Goal: Complete application form: Complete application form

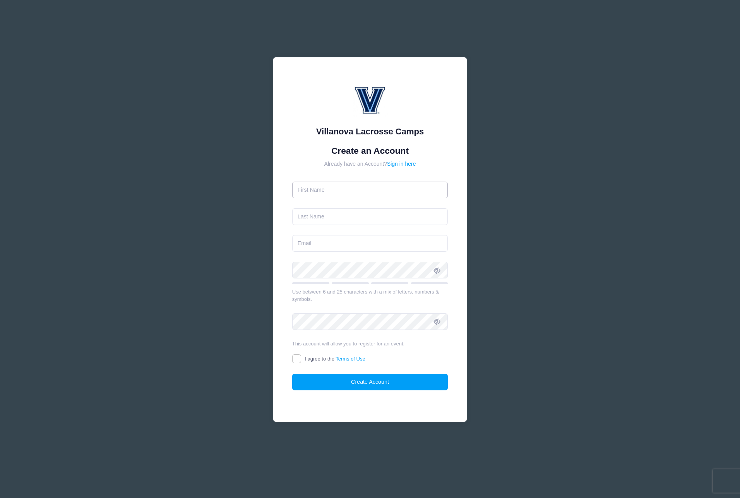
click at [320, 188] on input "text" at bounding box center [370, 190] width 156 height 17
type input "[PERSON_NAME]"
type input "Hall"
type input "[EMAIL_ADDRESS][DOMAIN_NAME]"
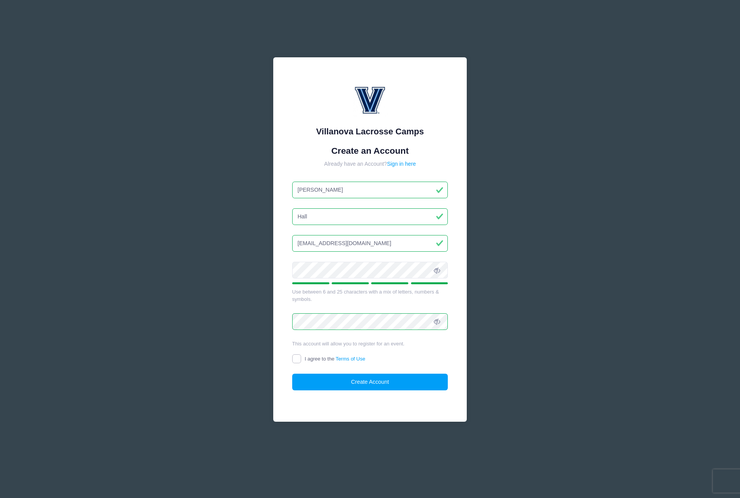
click at [297, 358] on input "I agree to the Terms of Use" at bounding box center [296, 358] width 9 height 9
checkbox input "true"
click at [344, 380] on button "Create Account" at bounding box center [370, 382] width 156 height 17
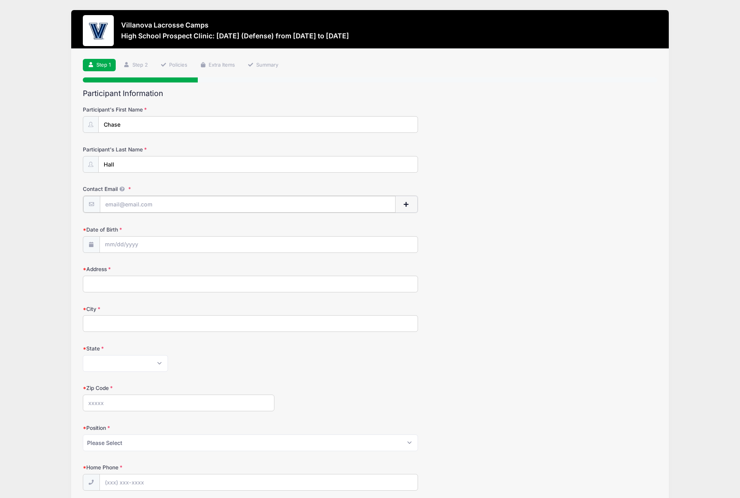
click at [195, 203] on input "Contact Email" at bounding box center [248, 204] width 296 height 17
click at [168, 202] on input "Contact Email" at bounding box center [248, 204] width 296 height 17
type input "[EMAIL_ADDRESS][DOMAIN_NAME]"
type input "1311 Rosehill Drive"
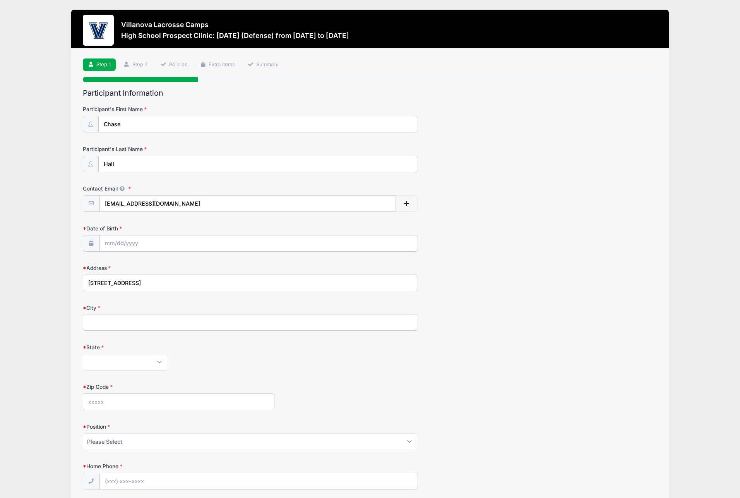
type input "Waxhaw"
select select "NC"
type input "28173"
type input "(619) 977-7900"
click at [124, 244] on input "Date of Birth" at bounding box center [259, 243] width 318 height 17
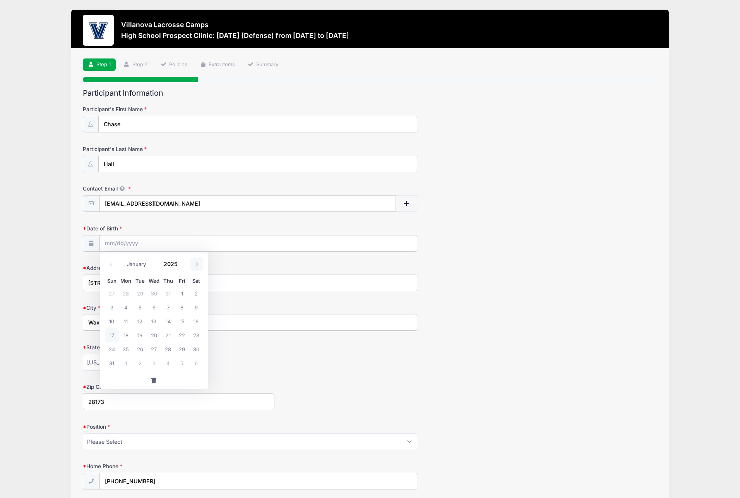
click at [195, 262] on icon at bounding box center [196, 264] width 5 height 5
click at [118, 241] on input "Date of Birth" at bounding box center [259, 243] width 318 height 17
click at [110, 264] on icon at bounding box center [111, 264] width 5 height 5
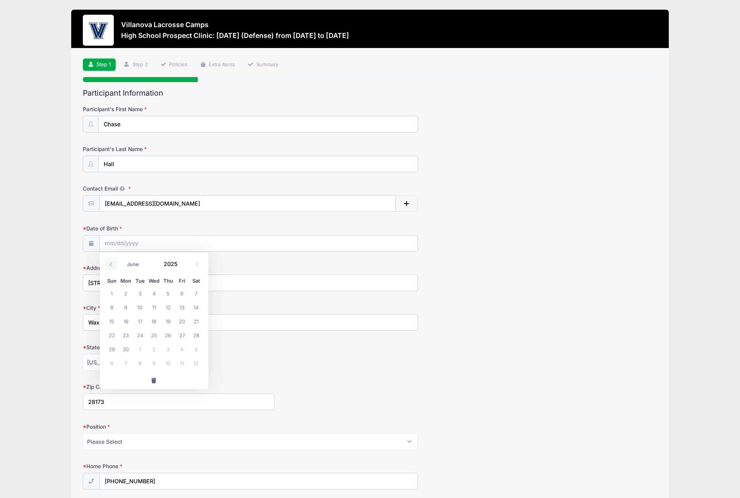
click at [110, 264] on icon at bounding box center [111, 264] width 5 height 5
select select "3"
drag, startPoint x: 126, startPoint y: 306, endPoint x: 155, endPoint y: 292, distance: 32.2
click at [126, 306] on span "7" at bounding box center [126, 307] width 14 height 14
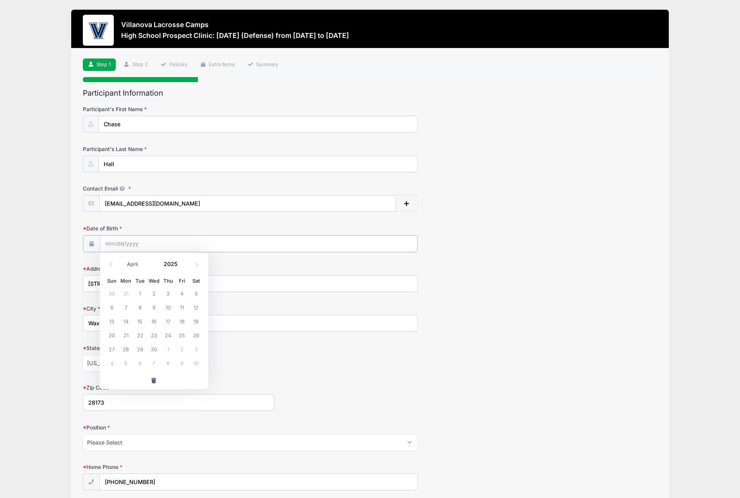
type input "04/07/2025"
click at [140, 241] on input "04/07/2025" at bounding box center [259, 243] width 318 height 17
click at [183, 261] on span at bounding box center [182, 261] width 5 height 6
click at [182, 264] on span at bounding box center [182, 267] width 5 height 6
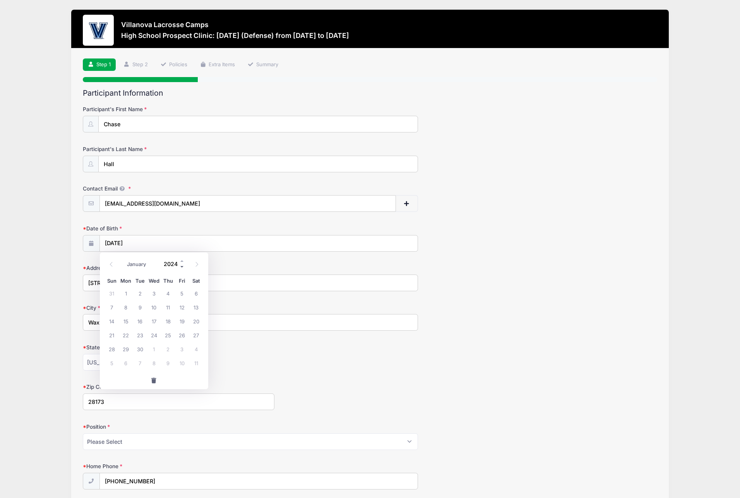
click at [182, 264] on span at bounding box center [182, 267] width 5 height 6
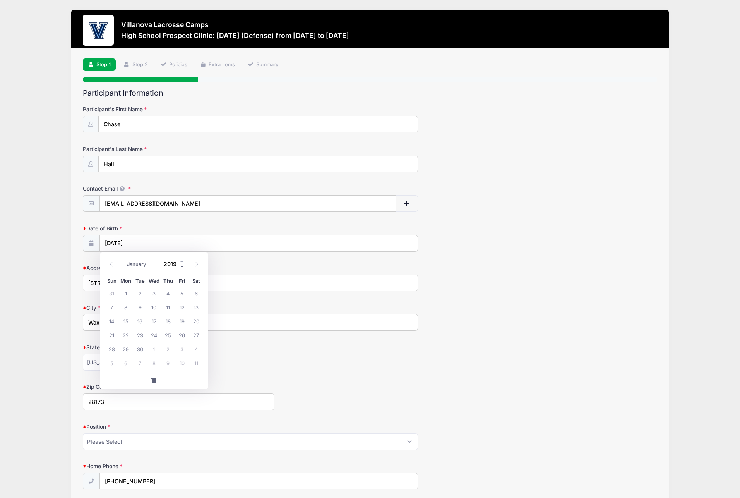
click at [182, 264] on span at bounding box center [182, 267] width 5 height 6
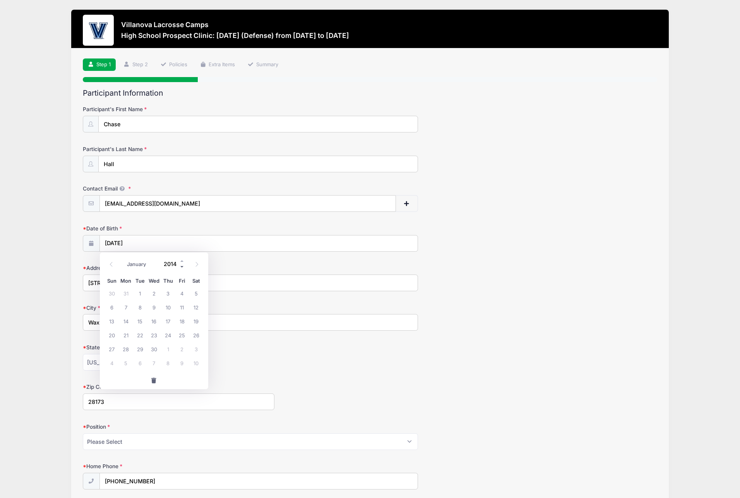
click at [182, 264] on span at bounding box center [182, 267] width 5 height 6
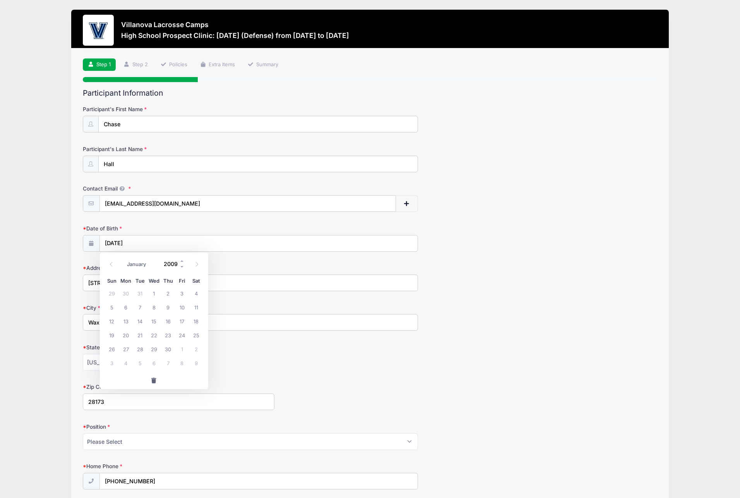
click at [170, 263] on input "2009" at bounding box center [172, 264] width 25 height 12
click at [246, 253] on form "Participant's First Name Chase Participant's Last Name Hall Contact Email amyth…" at bounding box center [370, 317] width 575 height 424
click at [146, 242] on input "04/07/2025" at bounding box center [259, 243] width 318 height 17
click at [170, 263] on input "2025" at bounding box center [172, 264] width 25 height 12
click at [180, 267] on span at bounding box center [182, 267] width 5 height 6
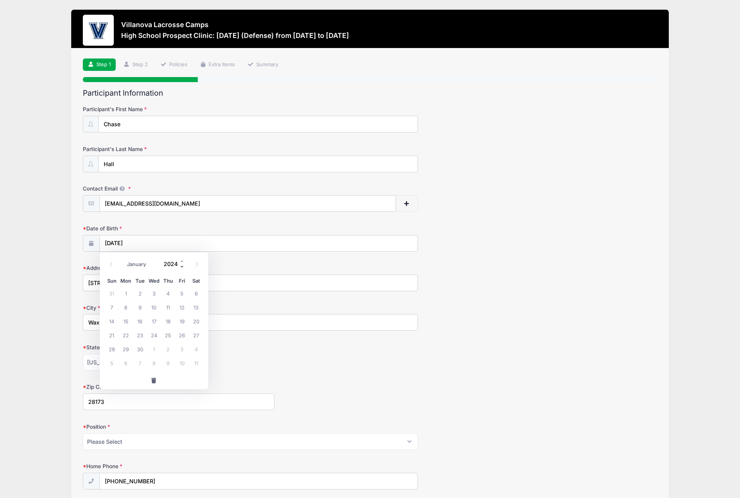
click at [180, 267] on span at bounding box center [182, 267] width 5 height 6
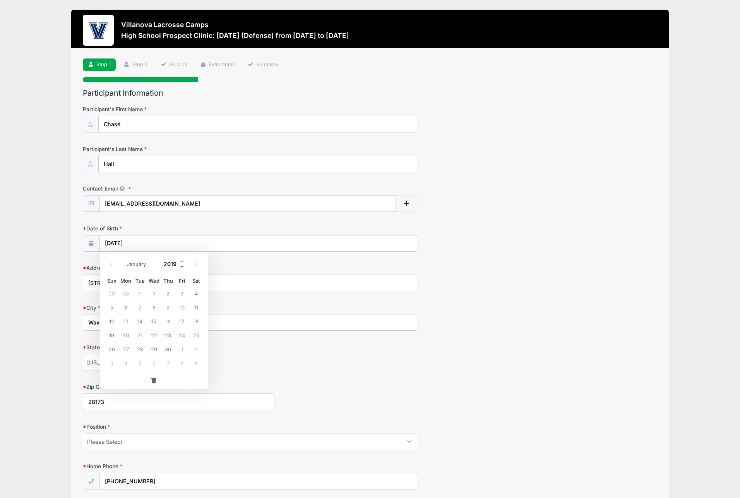
click at [180, 267] on span at bounding box center [182, 267] width 5 height 6
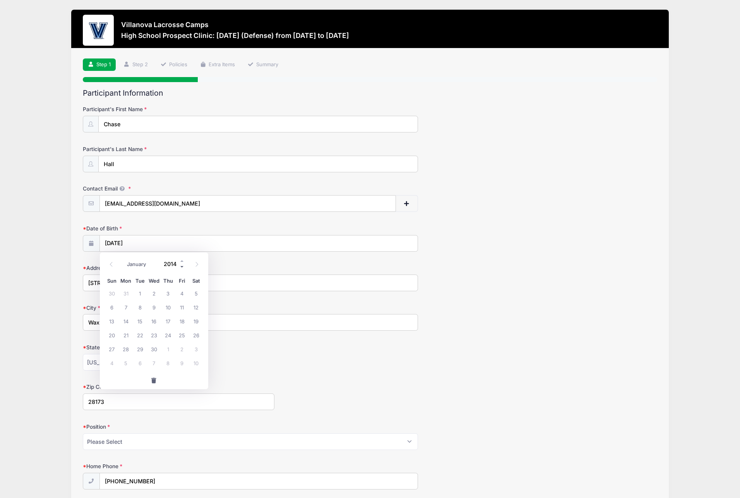
click at [180, 267] on span at bounding box center [182, 267] width 5 height 6
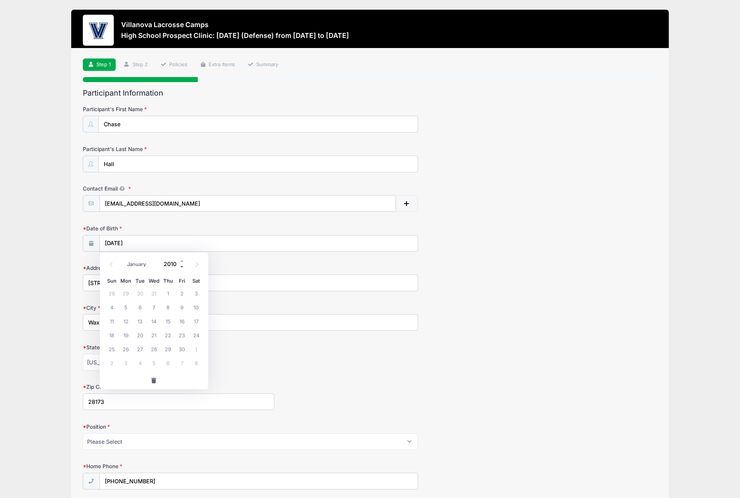
type input "2009"
click at [139, 307] on span "7" at bounding box center [140, 307] width 14 height 14
type input "04/07/2009"
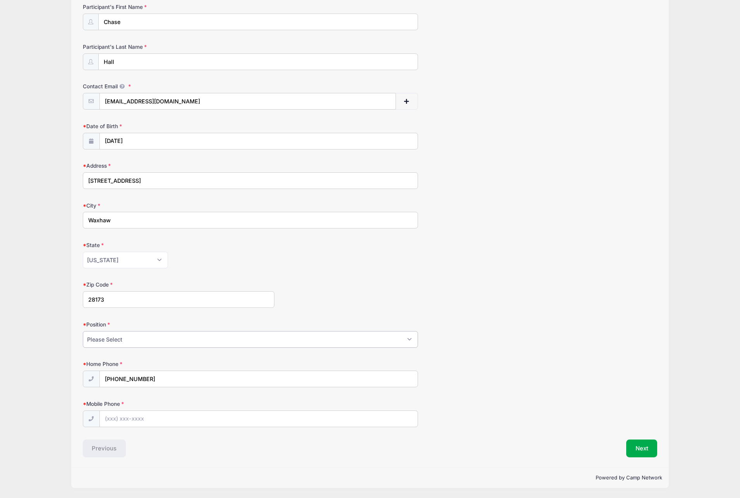
click at [187, 340] on select "Please Select Goalie Middie Defense Attack FOGO LSM" at bounding box center [250, 339] width 335 height 17
select select "Defense"
click at [147, 418] on input "Mobile Phone" at bounding box center [259, 419] width 318 height 17
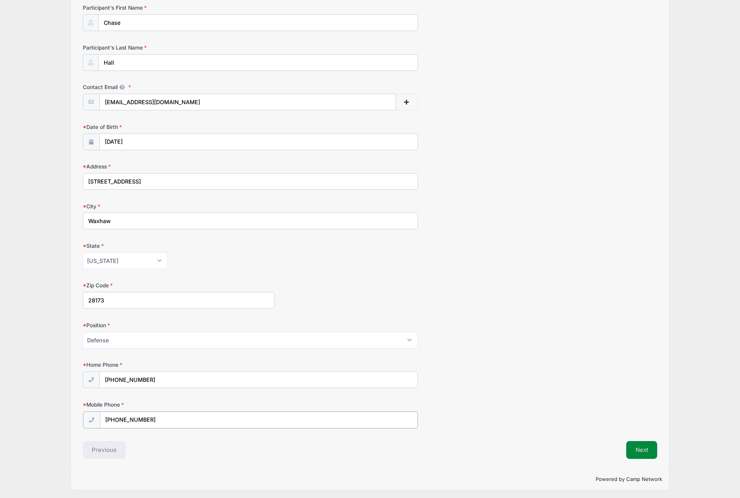
type input "(980) 900-2976"
click at [646, 450] on button "Next" at bounding box center [642, 449] width 31 height 18
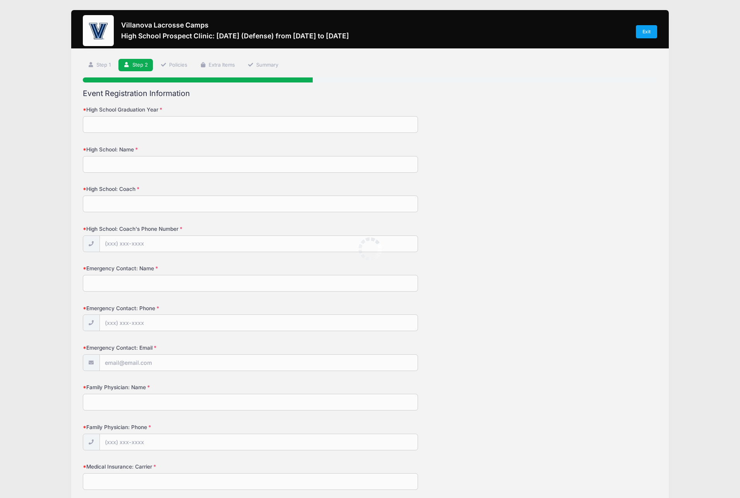
scroll to position [0, 0]
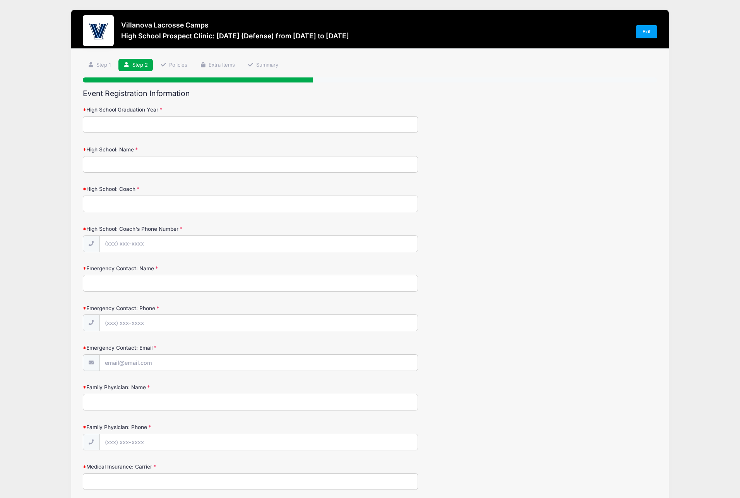
click at [168, 125] on input "High School Graduation Year" at bounding box center [250, 124] width 335 height 17
type input "2027"
click at [141, 169] on input "High School: Name" at bounding box center [250, 164] width 335 height 17
type input "Cuthbertson High School"
click at [117, 201] on input "High School: Coach" at bounding box center [250, 204] width 335 height 17
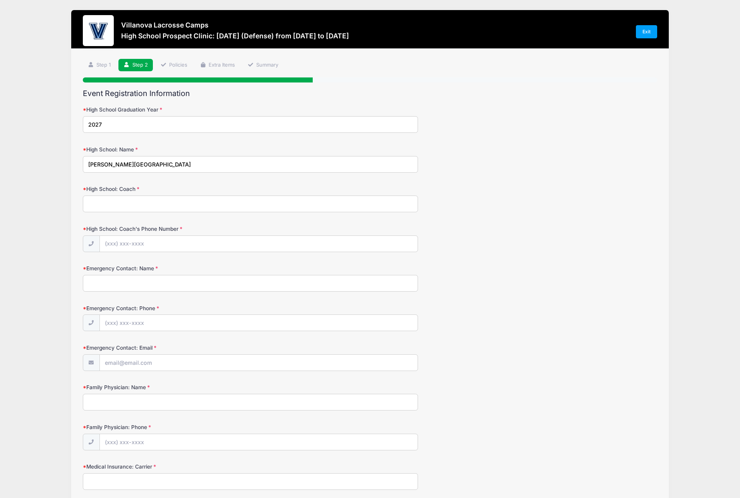
scroll to position [0, 0]
click at [105, 283] on input "Emergency Contact: Name" at bounding box center [250, 283] width 335 height 17
type input "Amy H Hall"
type input "(619) 977-7900"
type input "[EMAIL_ADDRESS][DOMAIN_NAME]"
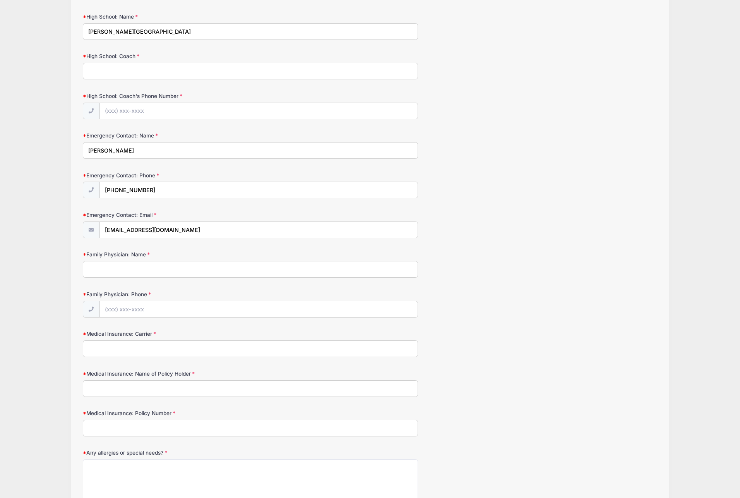
scroll to position [134, 0]
click at [133, 342] on input "Medical Insurance: Carrier" at bounding box center [250, 347] width 335 height 17
type input "Blue Shield Blus Cross of CA"
click at [124, 388] on input "Medical Insurance: Name of Policy Holder" at bounding box center [250, 387] width 335 height 17
type input "Russell Hall"
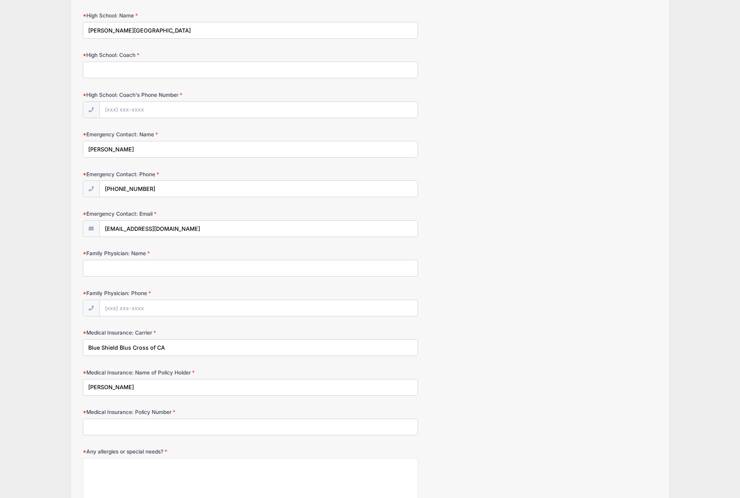
click at [539, 381] on div "Medical Insurance: Name of Policy Holder Russell Hall" at bounding box center [370, 382] width 575 height 27
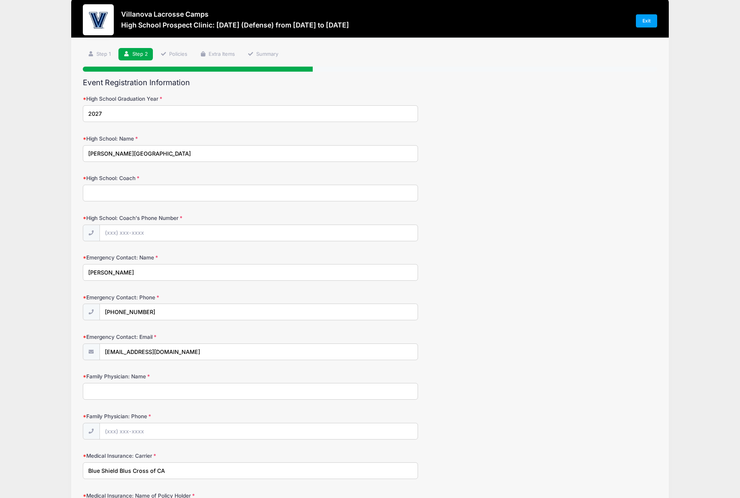
scroll to position [0, 0]
